Goal: Transaction & Acquisition: Subscribe to service/newsletter

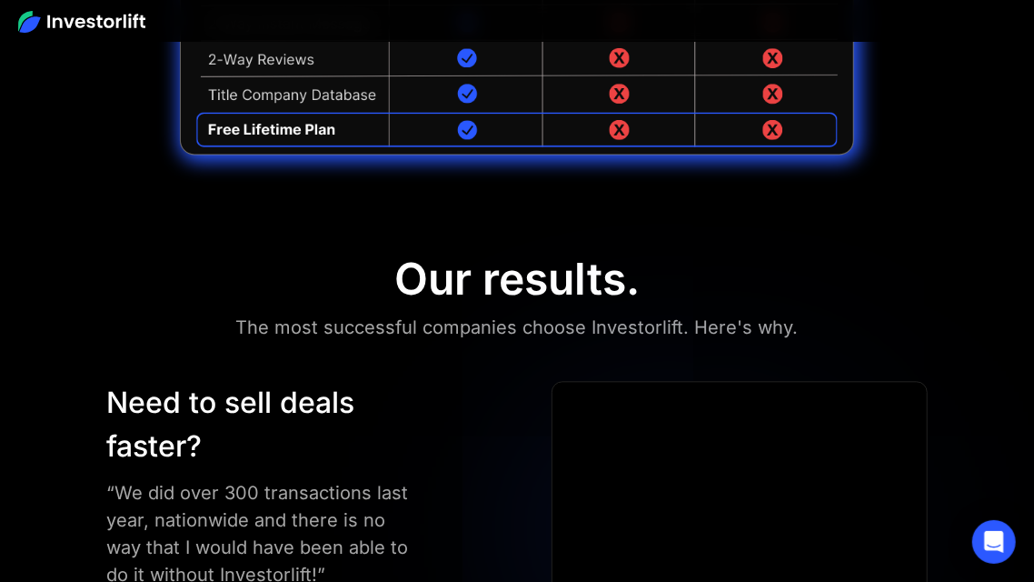
scroll to position [4876, 0]
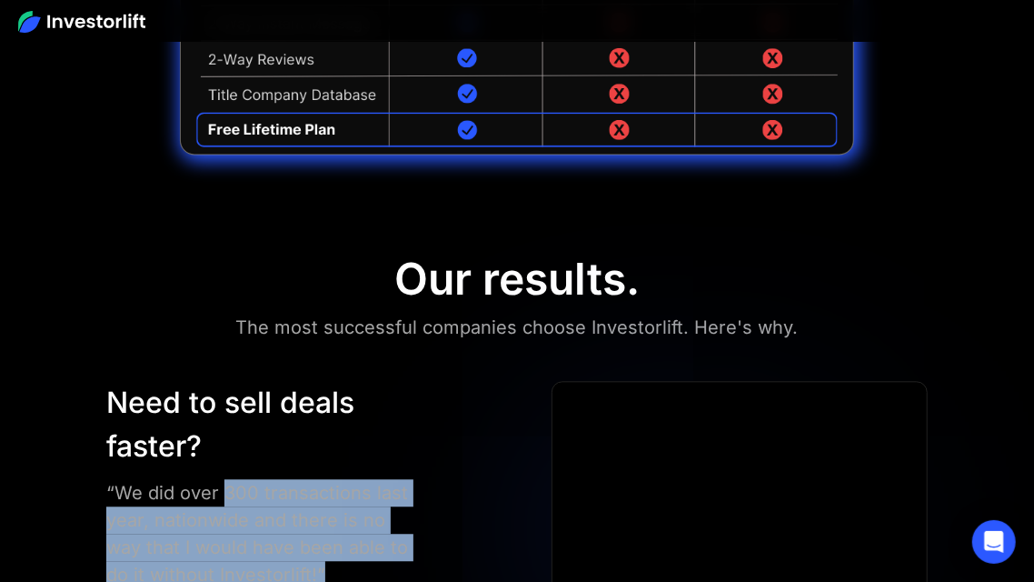
drag, startPoint x: 294, startPoint y: 274, endPoint x: 215, endPoint y: 184, distance: 119.8
click at [215, 479] on div "“We did over 300 transactions last year, nationwide and there is no way that I …" at bounding box center [261, 574] width 311 height 191
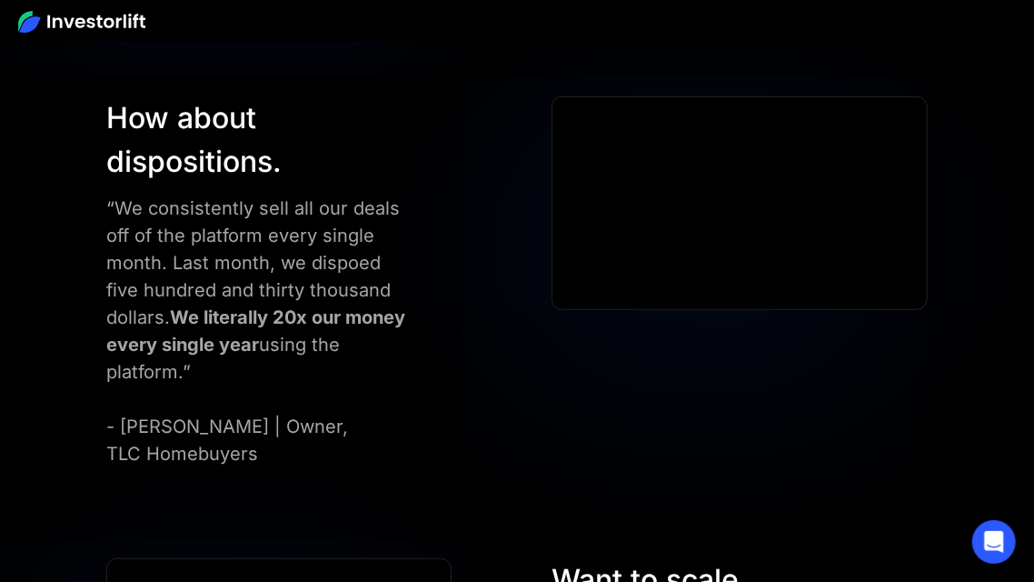
scroll to position [6620, 0]
drag, startPoint x: 707, startPoint y: 336, endPoint x: 585, endPoint y: 183, distance: 196.0
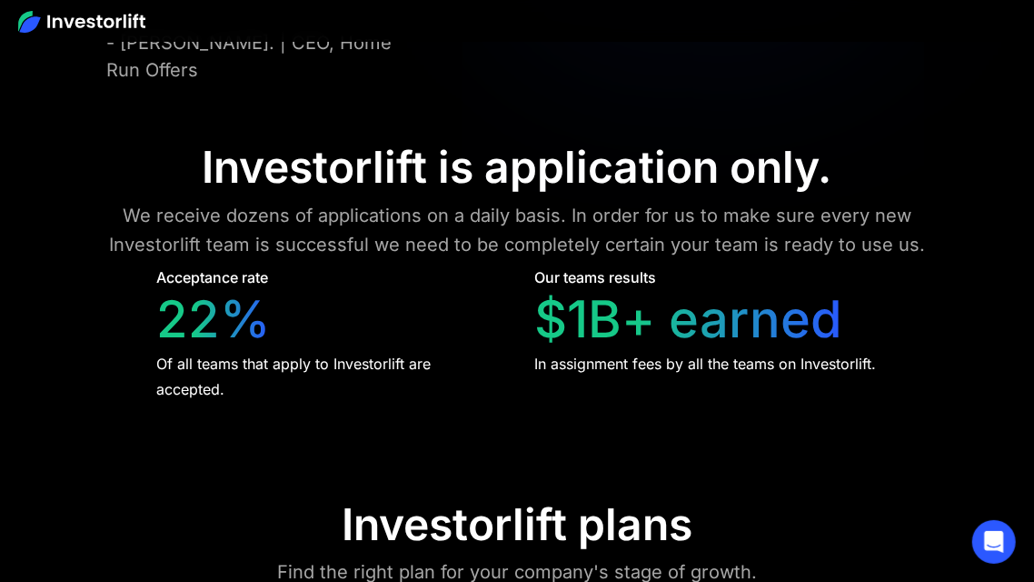
scroll to position [7830, 0]
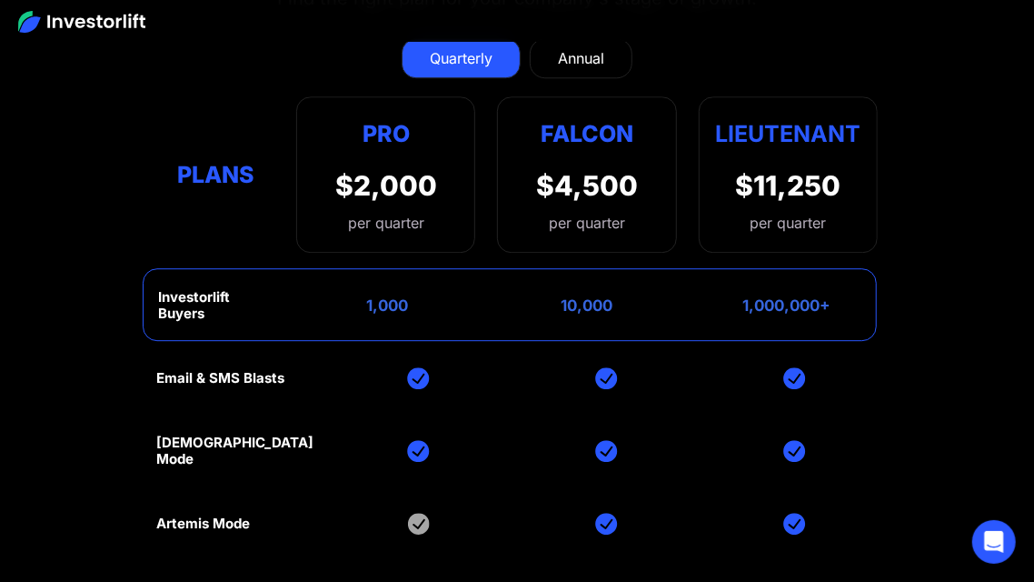
scroll to position [8398, 0]
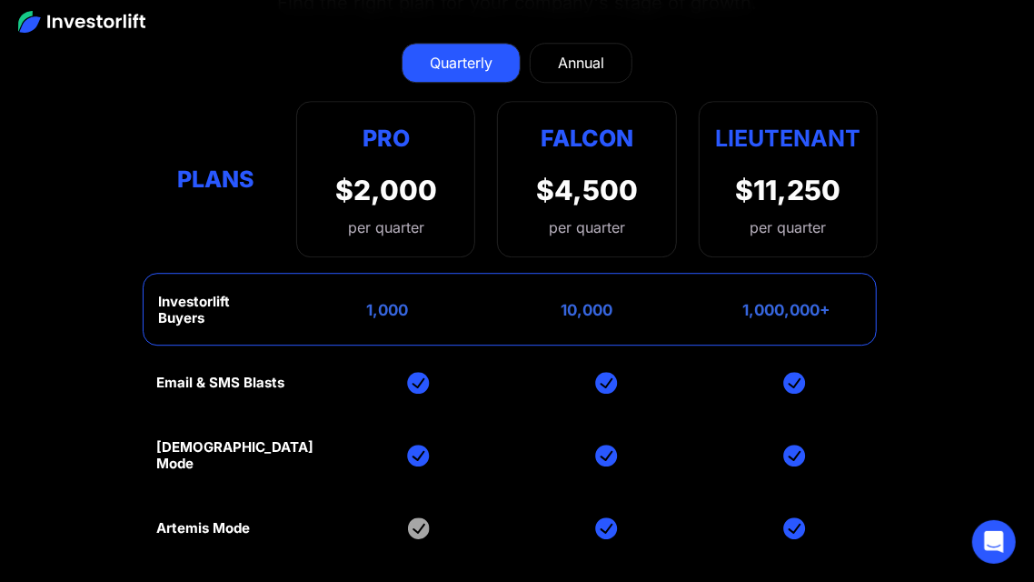
click at [568, 74] on div "Annual" at bounding box center [581, 63] width 46 height 22
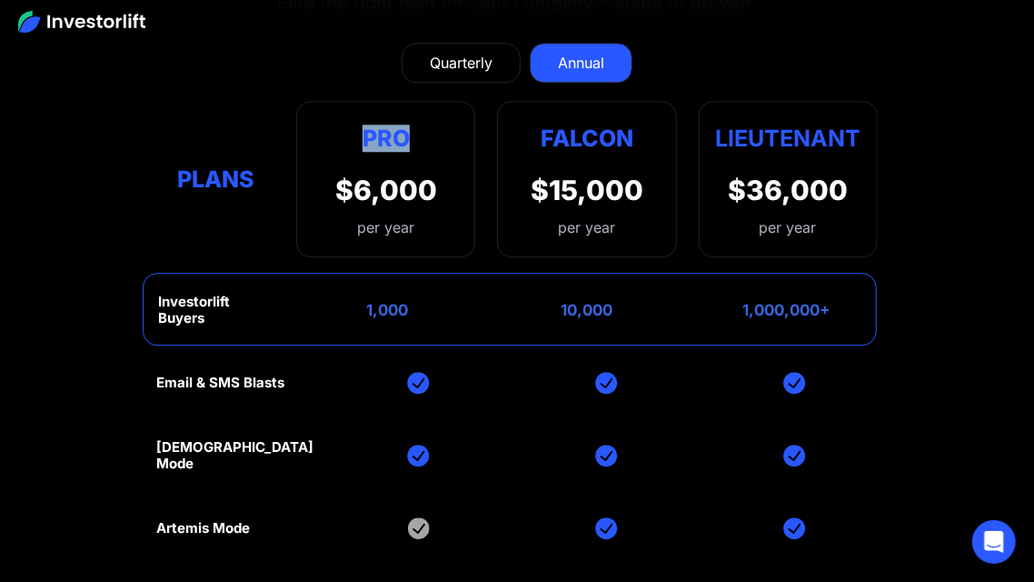
drag, startPoint x: 414, startPoint y: 161, endPoint x: 354, endPoint y: 149, distance: 61.1
click at [354, 149] on div "Pro" at bounding box center [386, 137] width 102 height 35
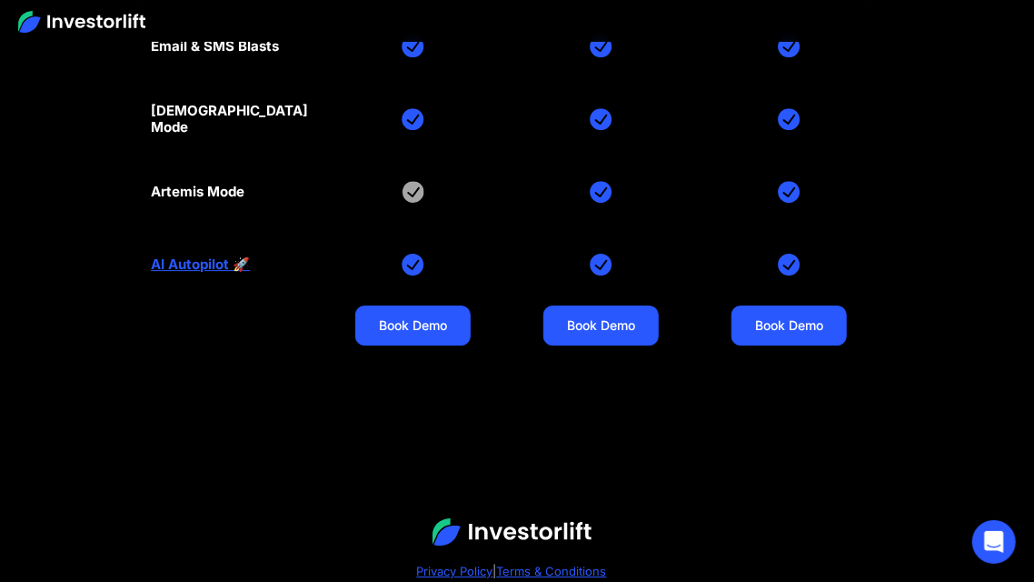
scroll to position [8733, 5]
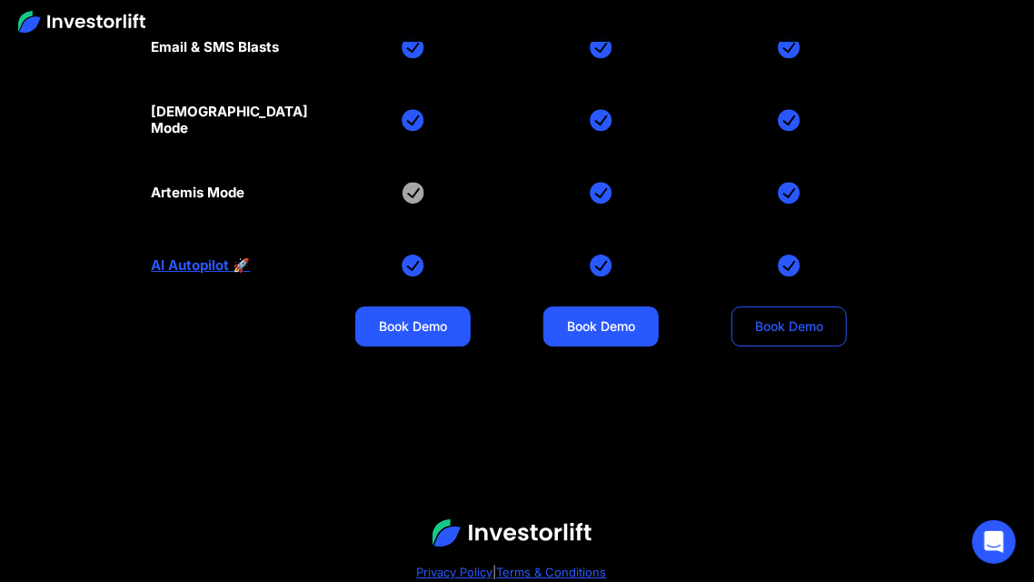
click at [805, 346] on link "Book Demo" at bounding box center [789, 326] width 115 height 40
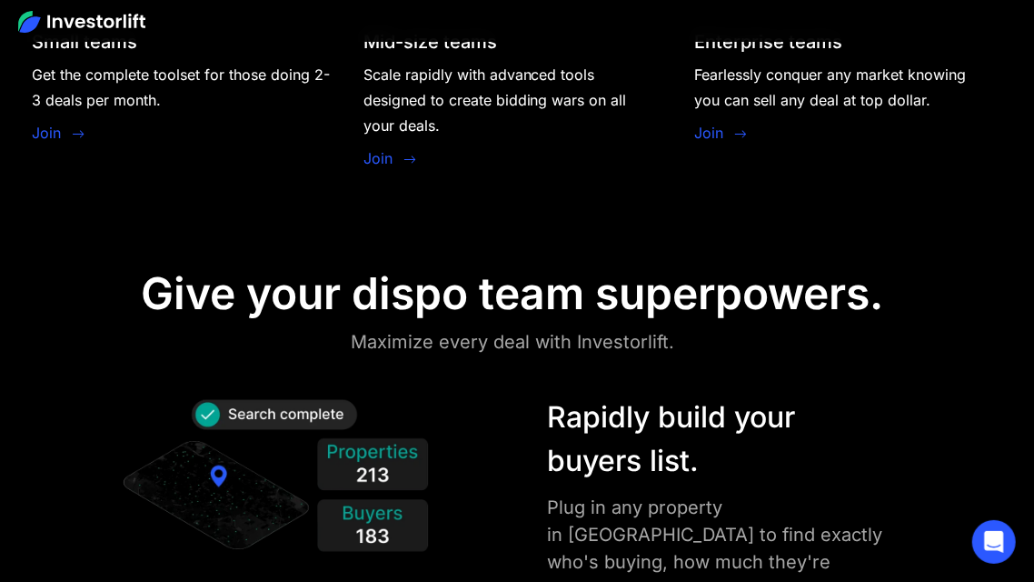
scroll to position [1782, 2]
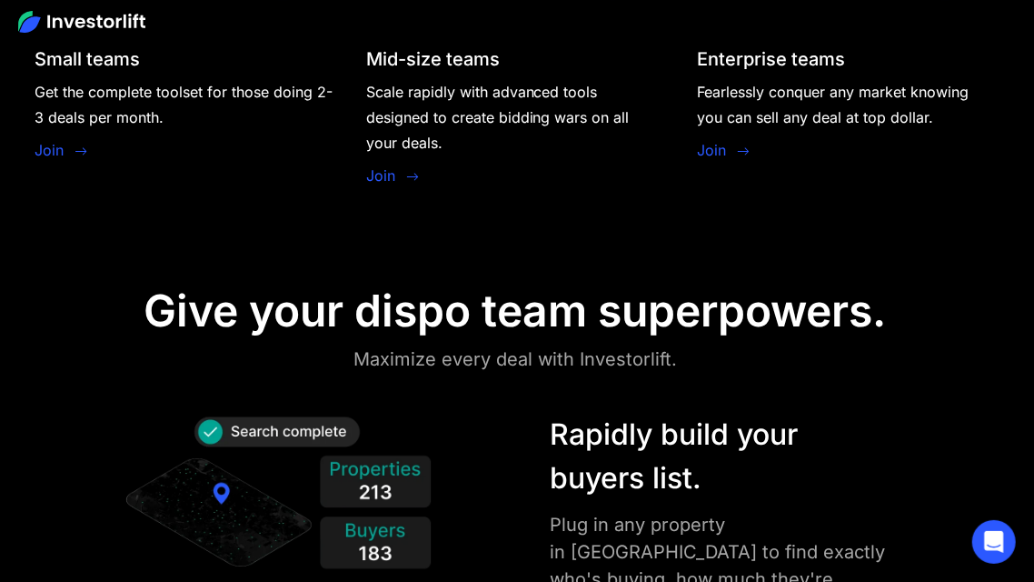
click at [48, 161] on link "Join" at bounding box center [49, 150] width 29 height 22
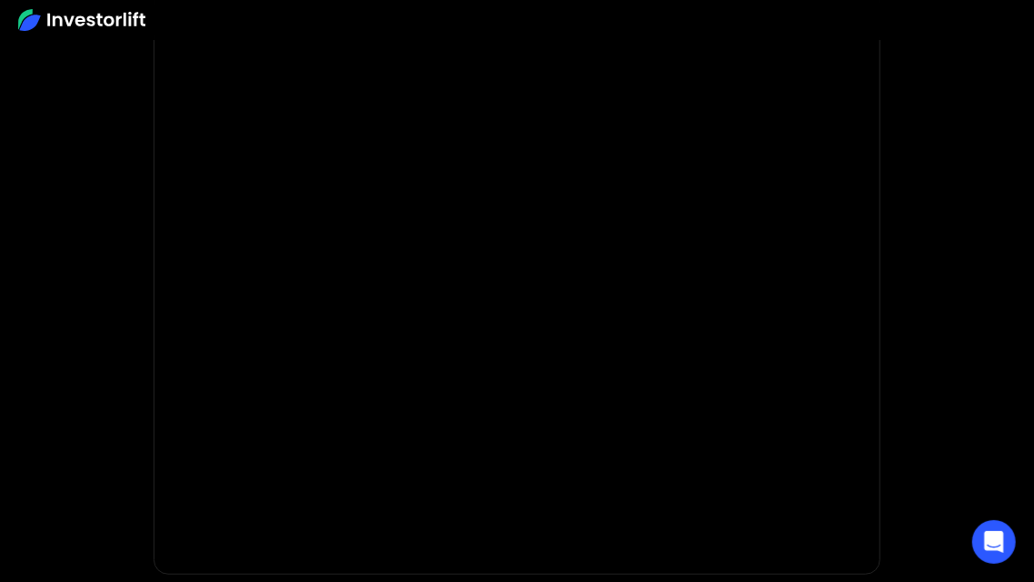
scroll to position [261, 0]
